Goal: Task Accomplishment & Management: Manage account settings

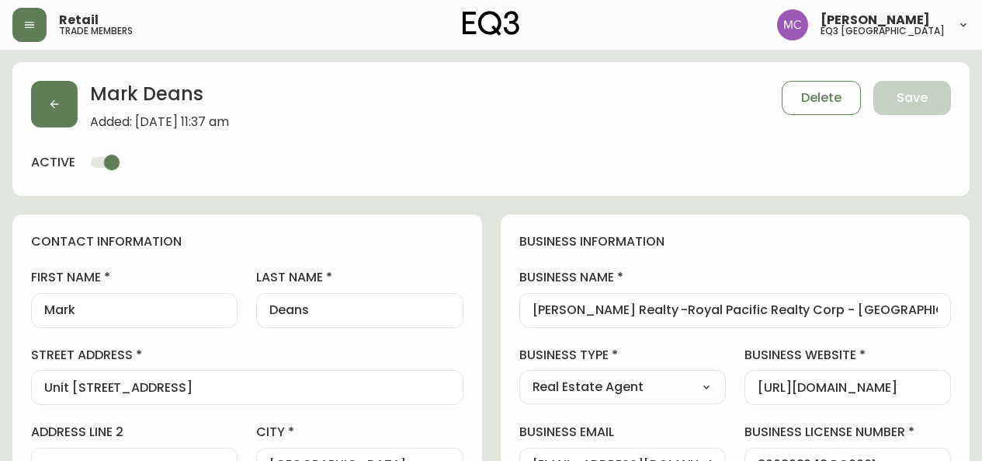
select select "BC"
select select "CA"
select select "CA_EN"
select select "Outreach from a Trade Rep"
select select "Real Estate Agent"
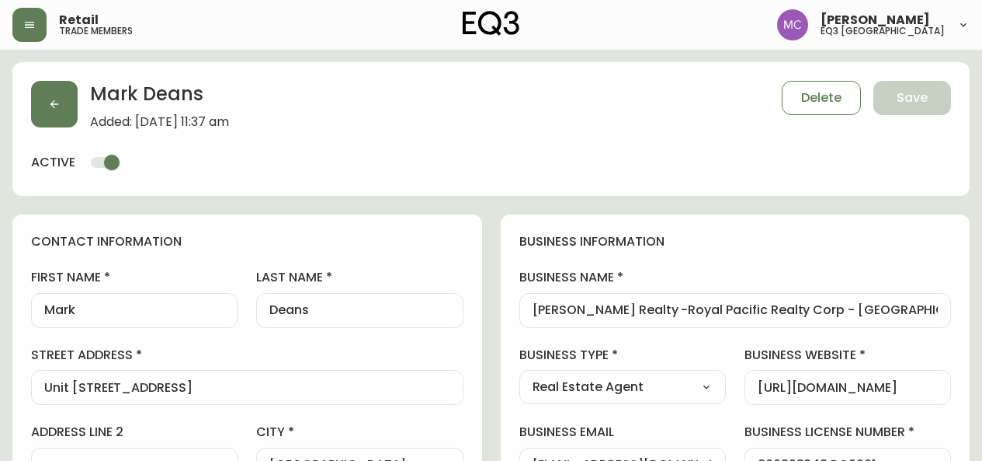
select select "cjw10z96p001r6gs00juufhhe"
select select "false"
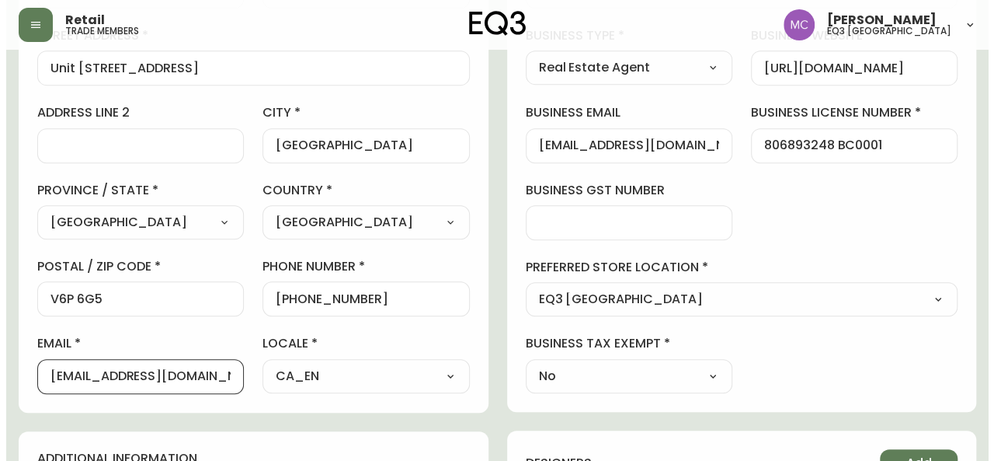
scroll to position [722, 0]
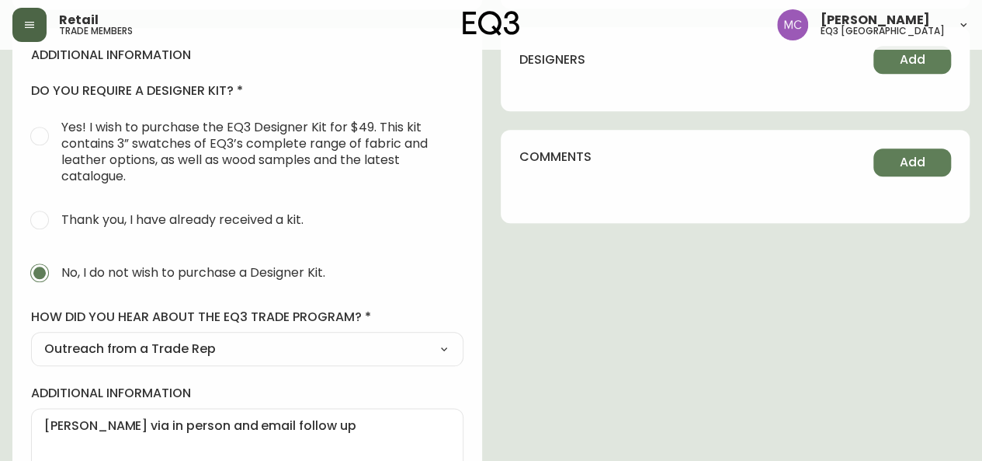
click at [26, 26] on icon "button" at bounding box center [29, 25] width 12 height 12
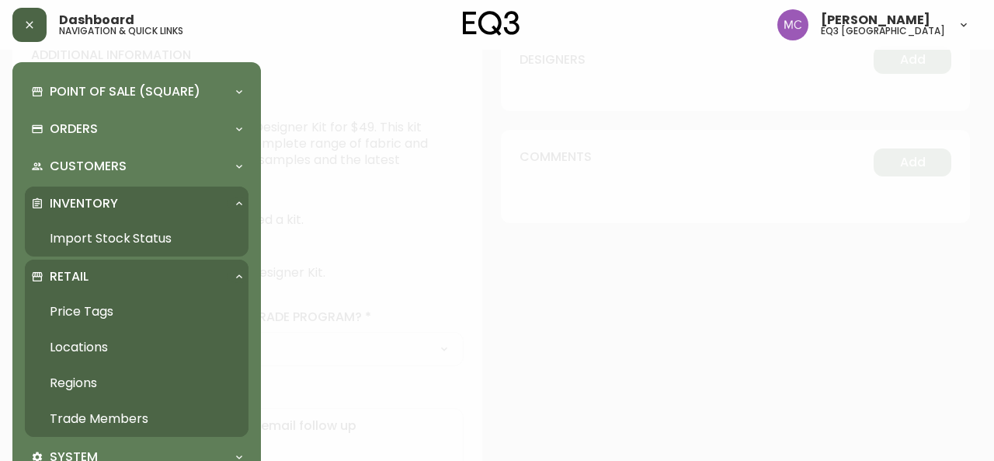
scroll to position [723, 0]
click at [76, 237] on link "Import Stock Status" at bounding box center [137, 239] width 224 height 36
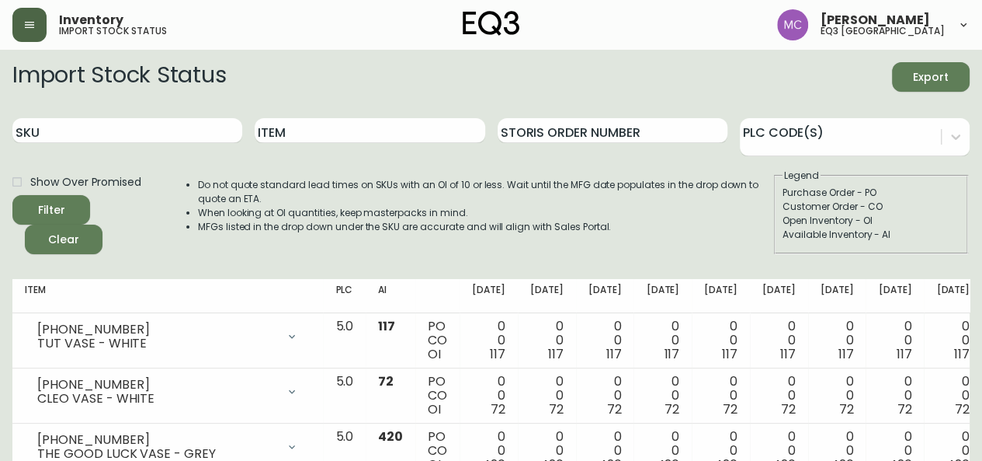
click at [40, 15] on button "button" at bounding box center [29, 25] width 34 height 34
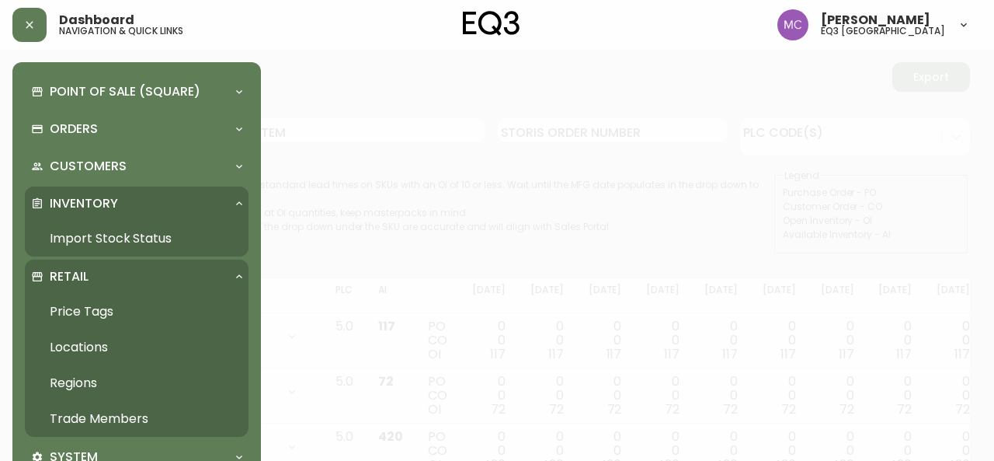
click at [83, 425] on link "Trade Members" at bounding box center [137, 419] width 224 height 36
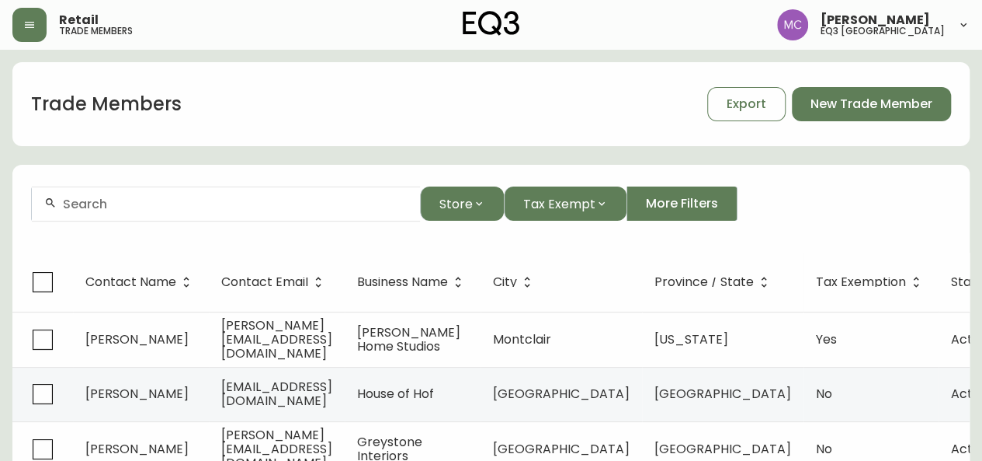
click at [92, 193] on div at bounding box center [226, 203] width 388 height 35
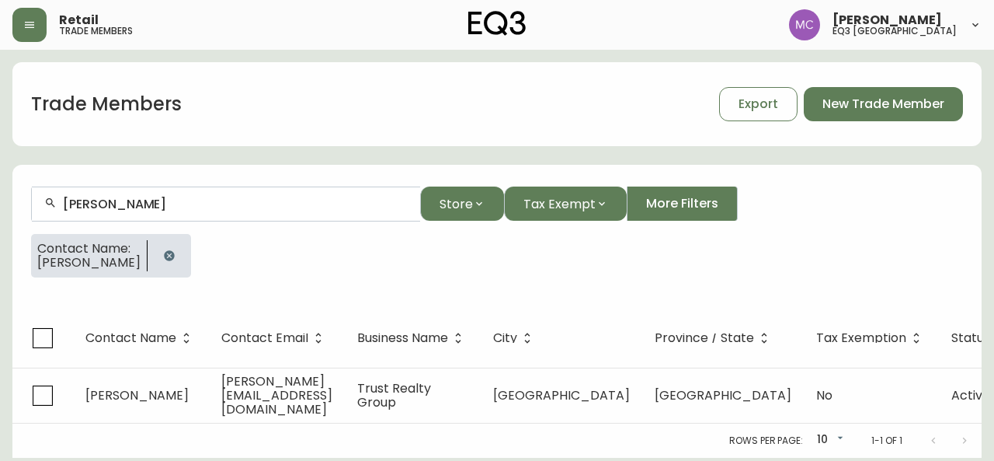
type input "[PERSON_NAME]"
click at [163, 249] on icon "button" at bounding box center [169, 255] width 12 height 12
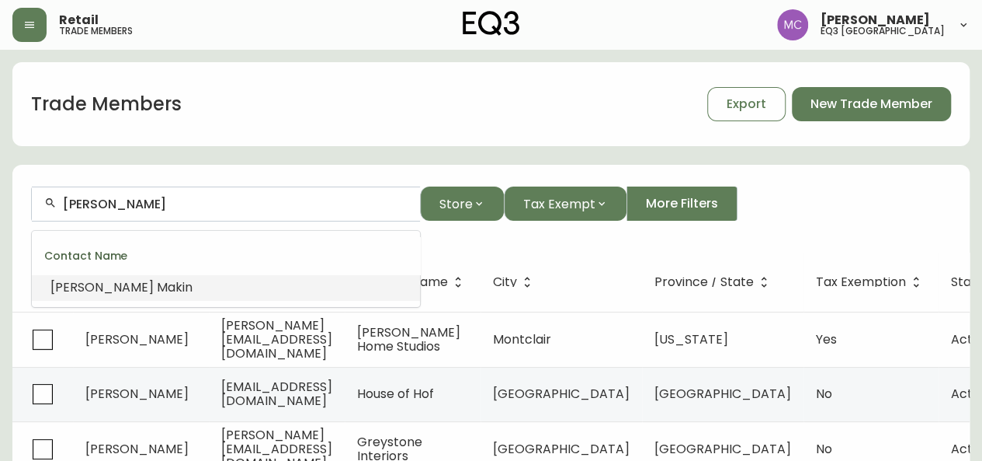
drag, startPoint x: 137, startPoint y: 209, endPoint x: 0, endPoint y: 183, distance: 139.1
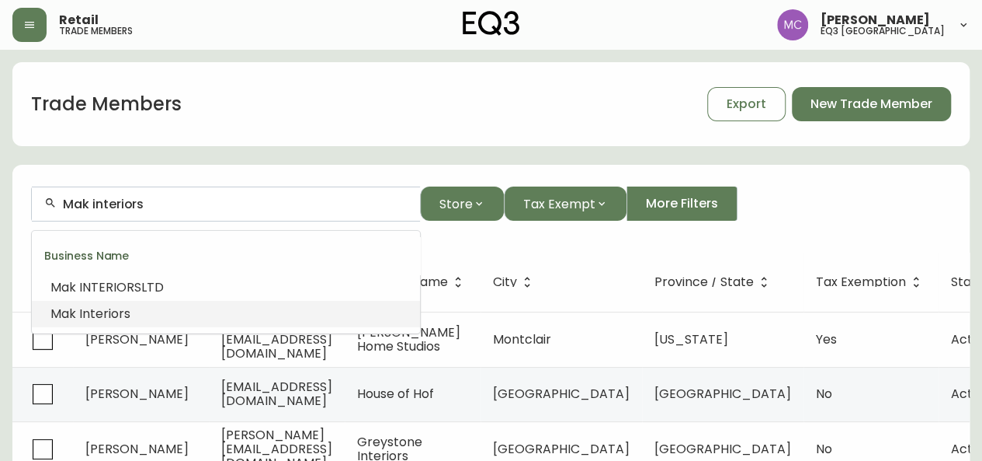
click at [113, 307] on span "Interiors" at bounding box center [104, 313] width 51 height 18
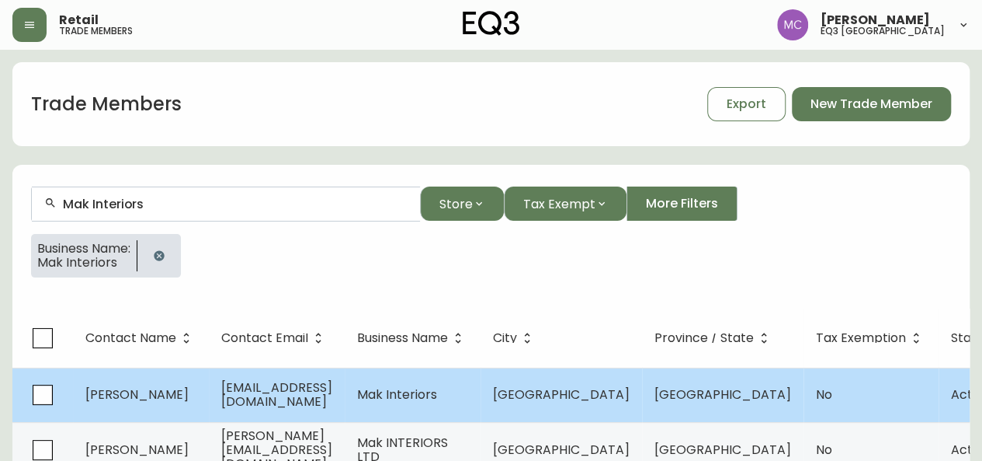
type input "Mak Interiors"
click at [138, 400] on span "[PERSON_NAME]" at bounding box center [136, 394] width 103 height 18
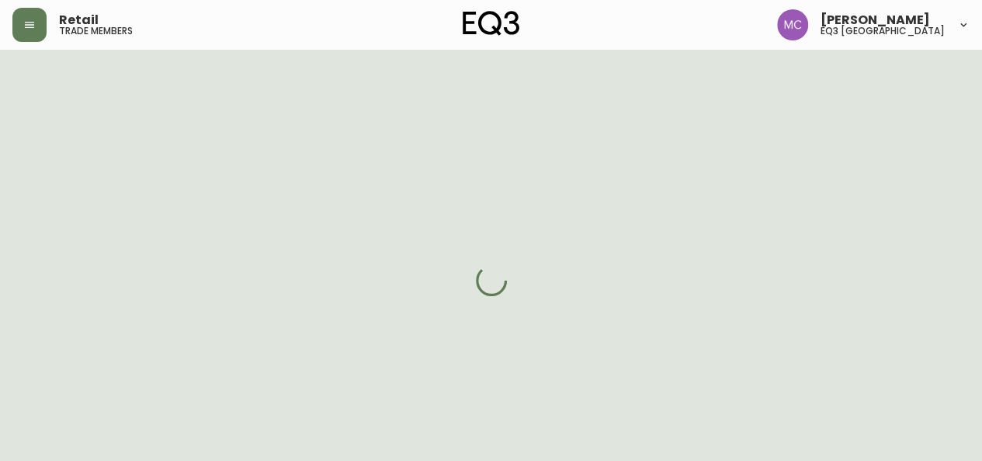
select select "BC"
select select "CA"
select select "CA_EN"
select select "Other"
select select "Interior Designer"
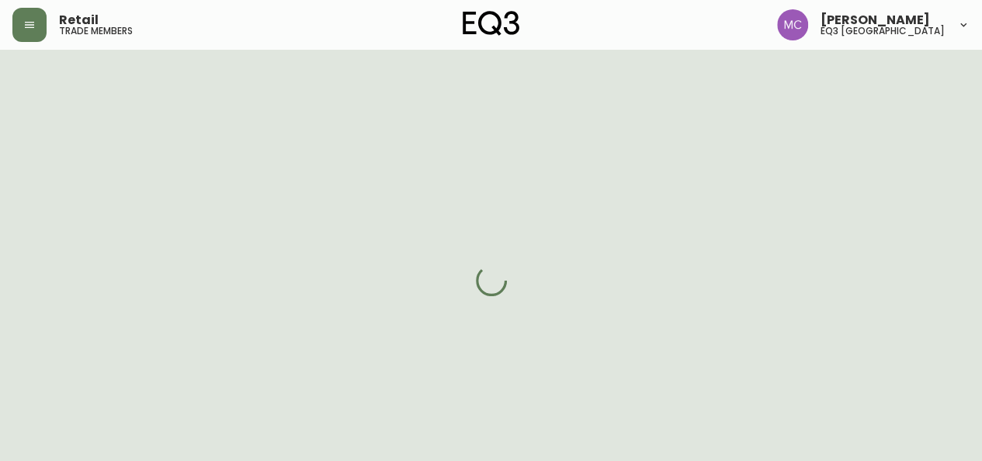
select select "cjw10z96p001r6gs00juufhhe"
select select "false"
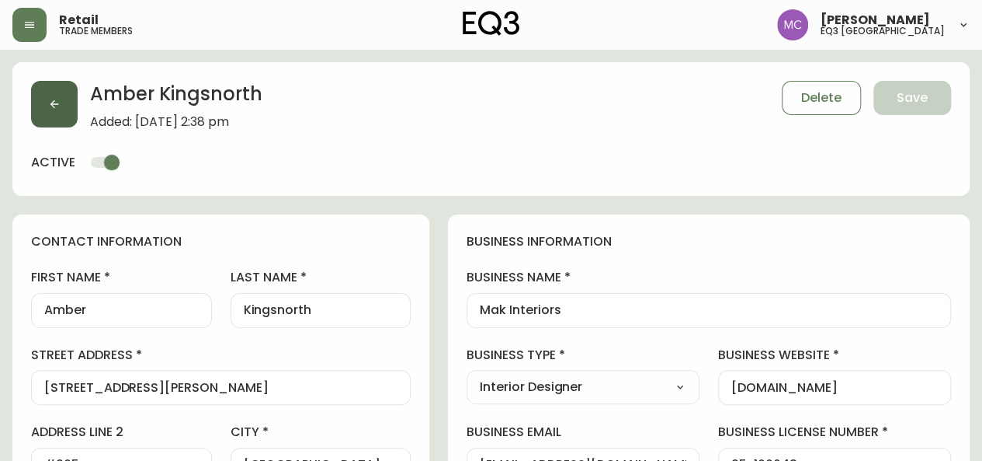
click at [57, 89] on button "button" at bounding box center [54, 104] width 47 height 47
